Goal: Transaction & Acquisition: Purchase product/service

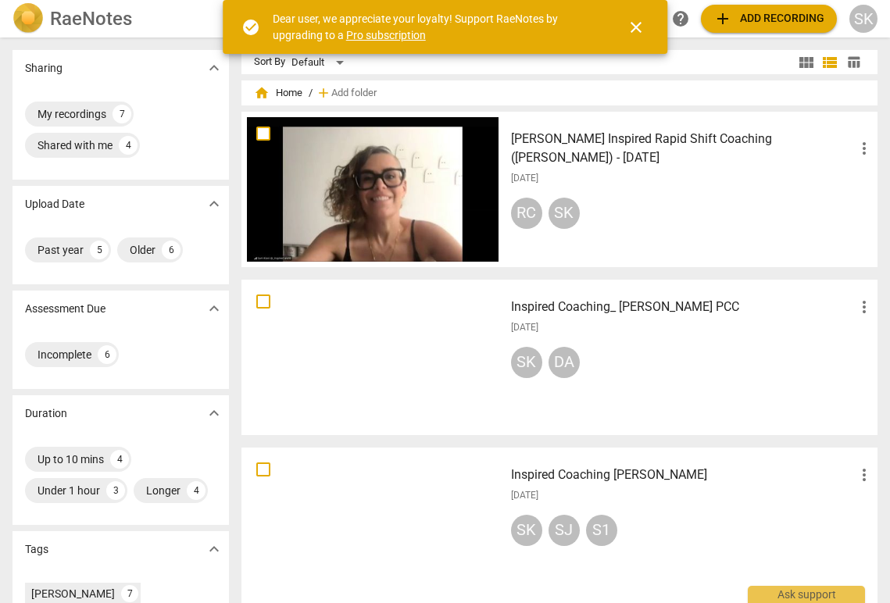
click at [637, 31] on span "close" at bounding box center [636, 27] width 19 height 19
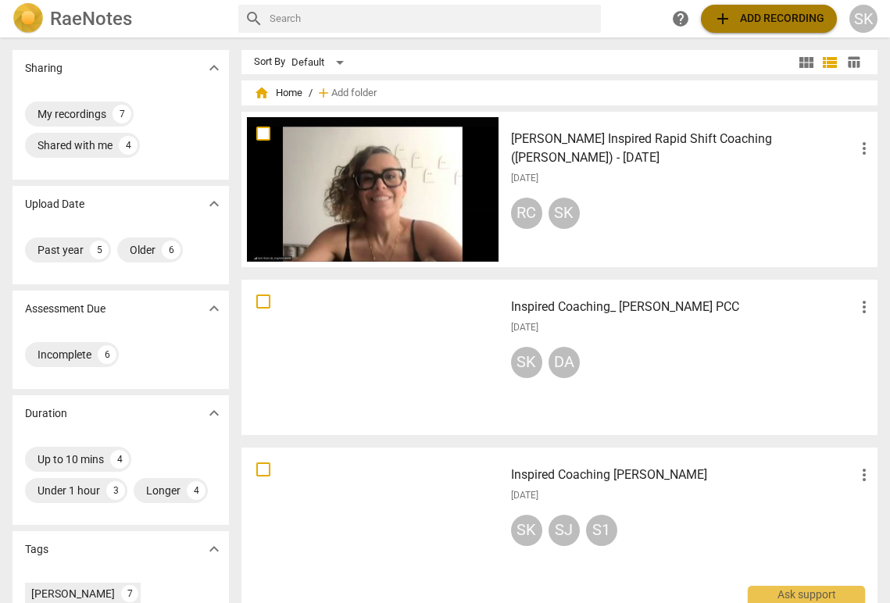
click at [746, 16] on span "add Add recording" at bounding box center [768, 18] width 111 height 19
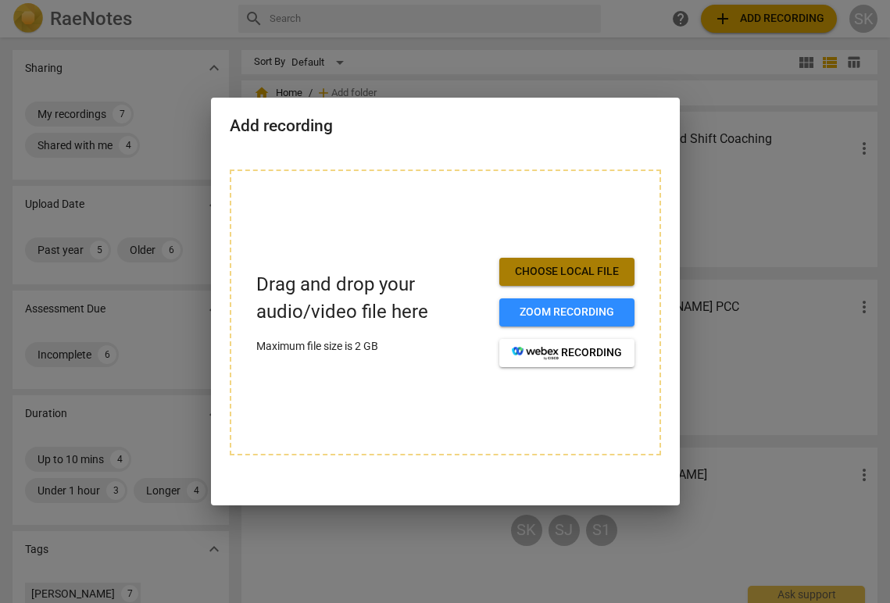
click at [580, 266] on span "Choose local file" at bounding box center [567, 272] width 110 height 16
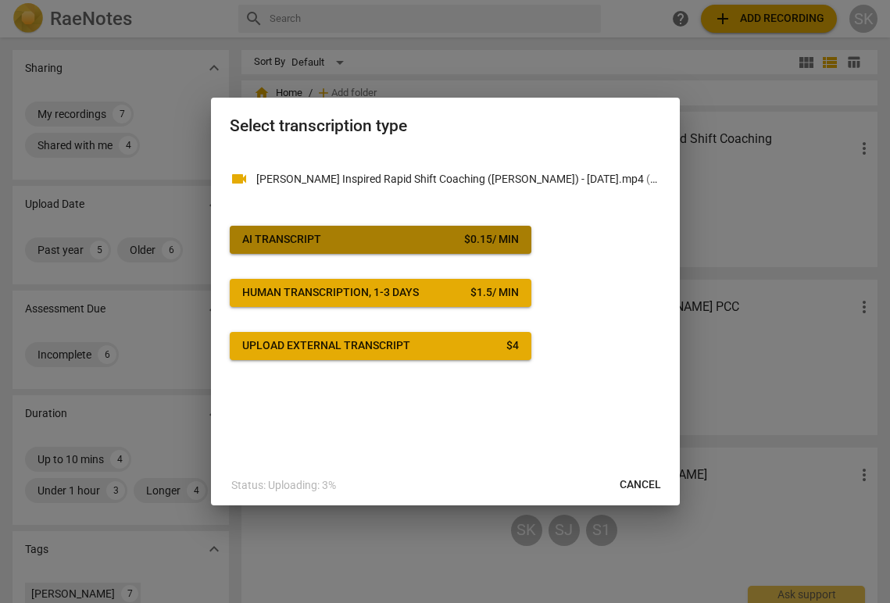
click at [363, 249] on button "AI Transcript $ 0.15 / min" at bounding box center [381, 240] width 302 height 28
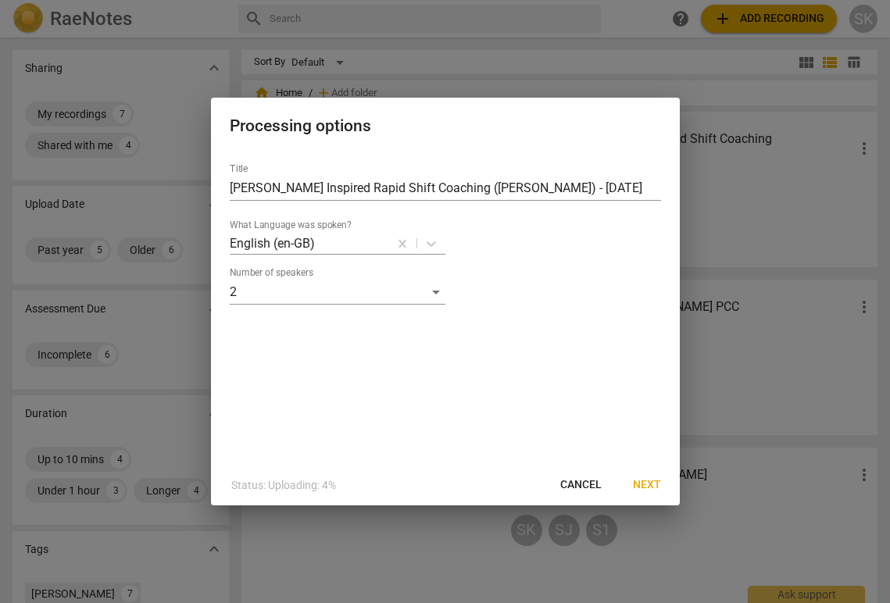
click at [652, 488] on span "Next" at bounding box center [647, 485] width 28 height 16
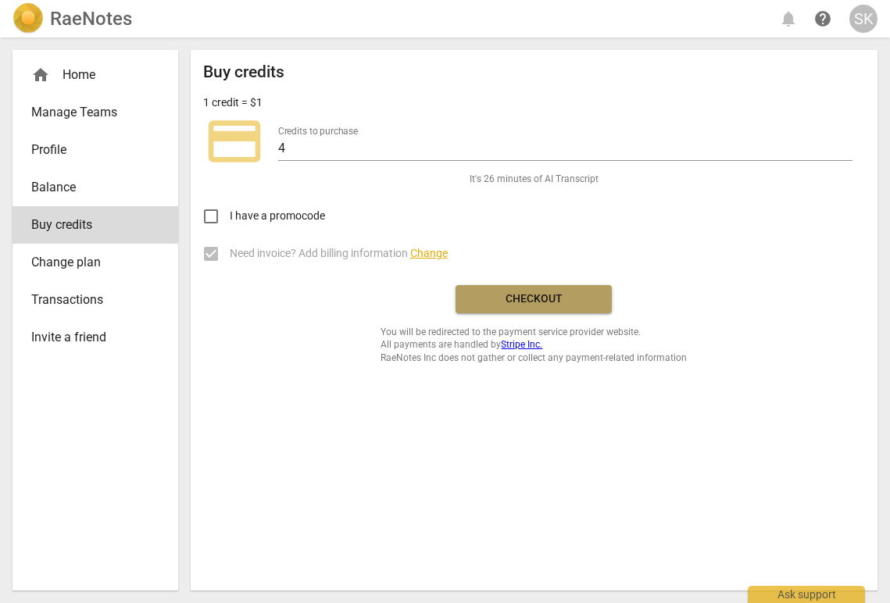
click at [541, 300] on span "Checkout" at bounding box center [533, 299] width 131 height 16
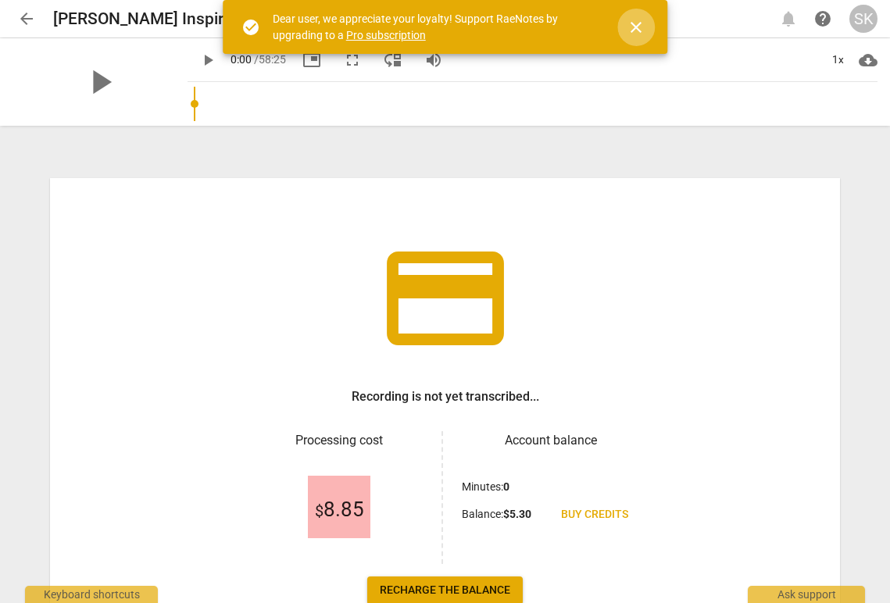
click at [638, 24] on span "close" at bounding box center [636, 27] width 19 height 19
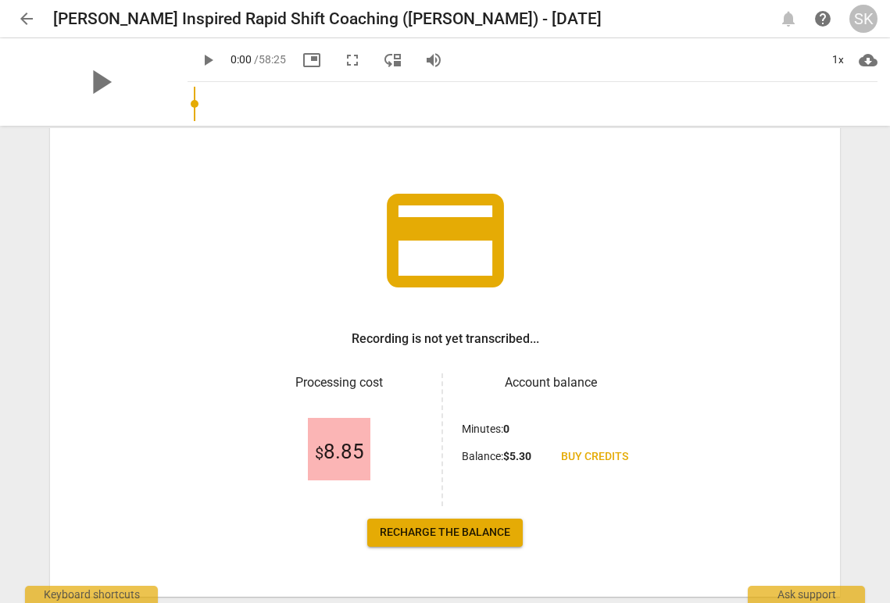
scroll to position [102, 0]
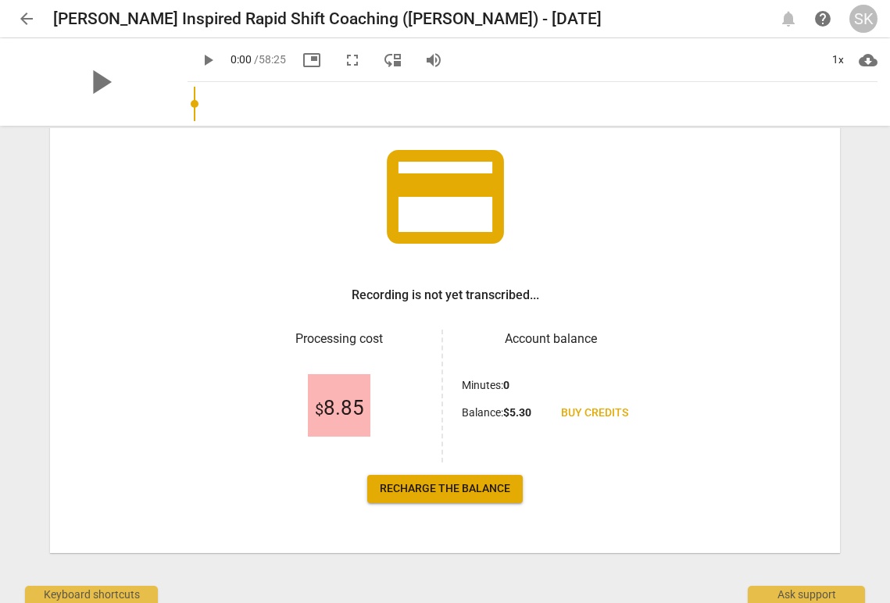
click at [447, 489] on span "Recharge the balance" at bounding box center [445, 489] width 130 height 16
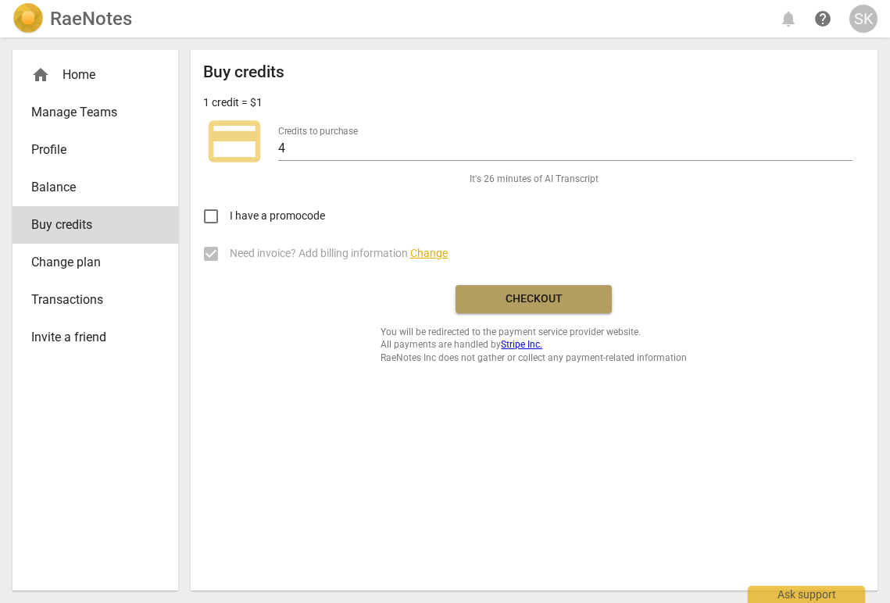
click at [505, 301] on span "Checkout" at bounding box center [533, 299] width 131 height 16
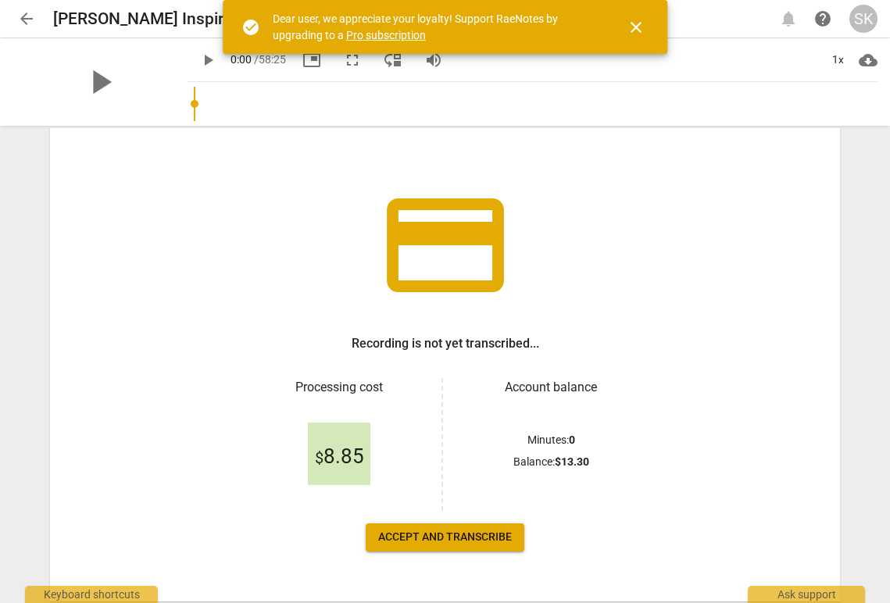
scroll to position [102, 0]
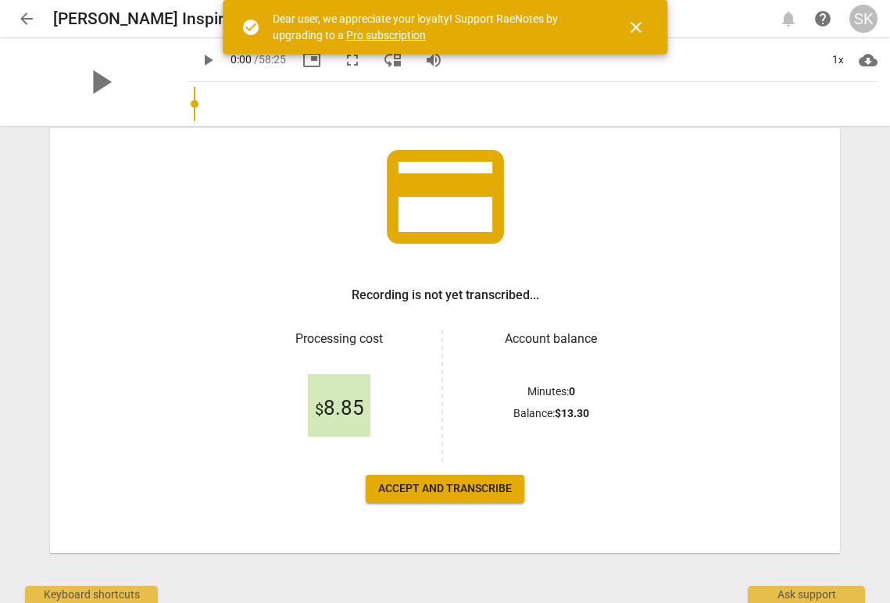
click at [440, 484] on span "Accept and transcribe" at bounding box center [445, 489] width 134 height 16
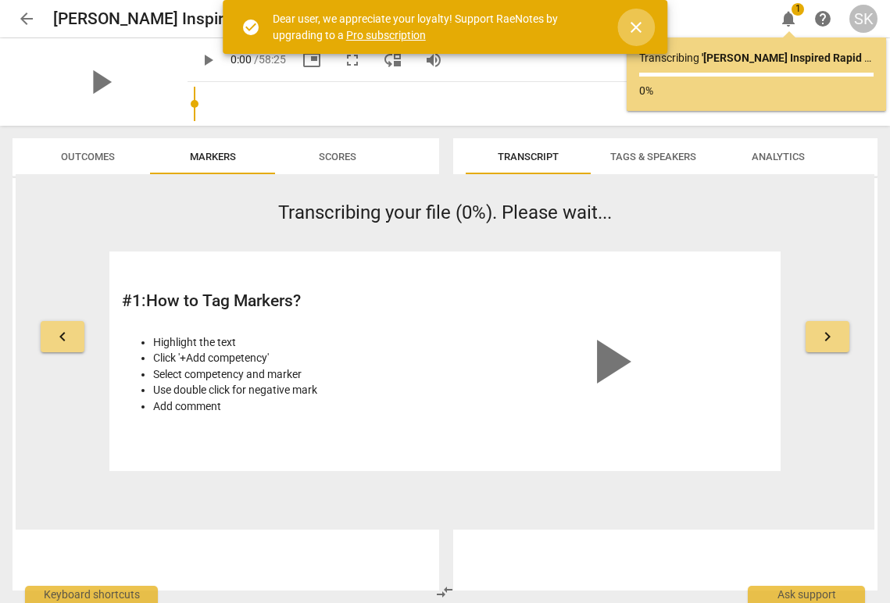
click at [634, 25] on span "close" at bounding box center [636, 27] width 19 height 19
